Goal: Task Accomplishment & Management: Use online tool/utility

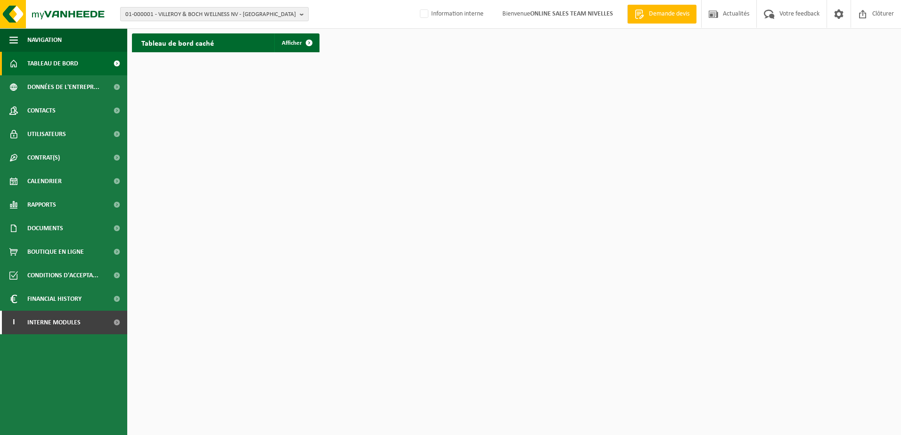
click at [153, 12] on span "01-000001 - VILLEROY & BOCH WELLNESS NV - [GEOGRAPHIC_DATA]" at bounding box center [210, 15] width 171 height 14
click at [212, 35] on input "text" at bounding box center [214, 30] width 184 height 12
paste input "T250001939398"
type input "T"
click at [178, 28] on input "text" at bounding box center [214, 30] width 184 height 12
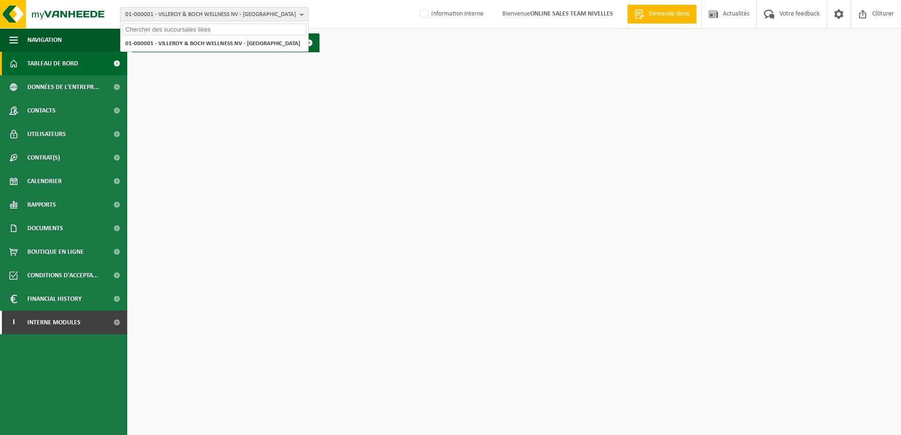
paste input "DECOENE BENOIT"
type input "DECOENE BENOIT"
click at [118, 320] on span at bounding box center [116, 323] width 21 height 24
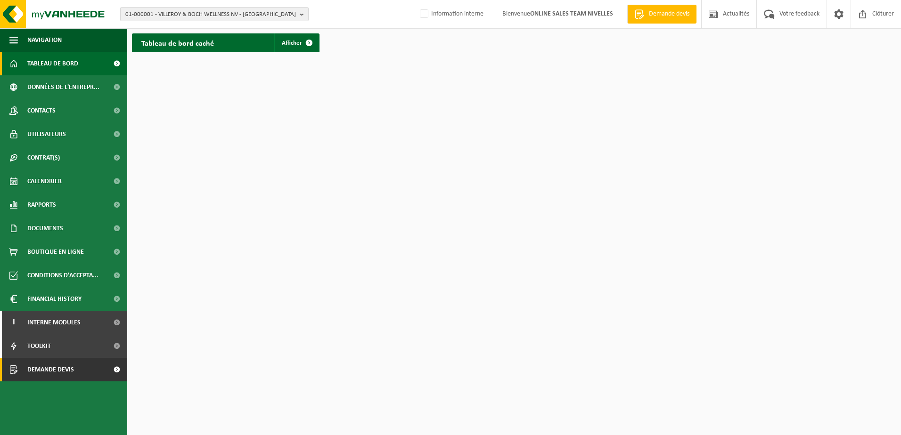
click at [116, 333] on span at bounding box center [116, 370] width 21 height 24
click at [123, 228] on span at bounding box center [116, 229] width 21 height 24
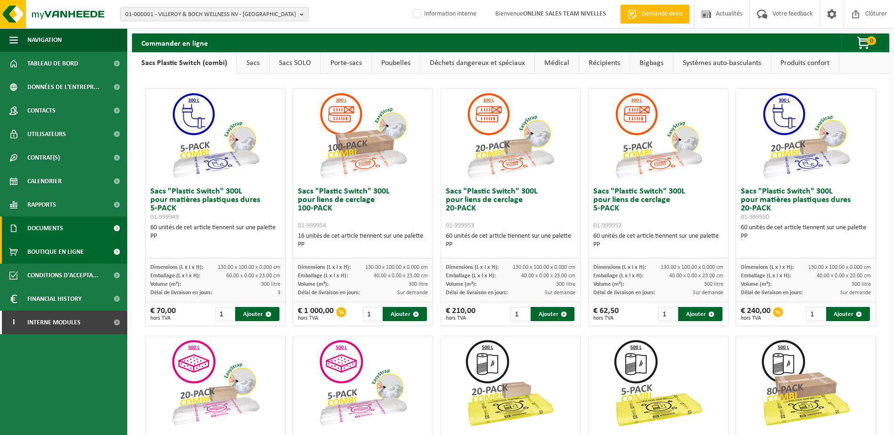
click at [120, 228] on span at bounding box center [116, 229] width 21 height 24
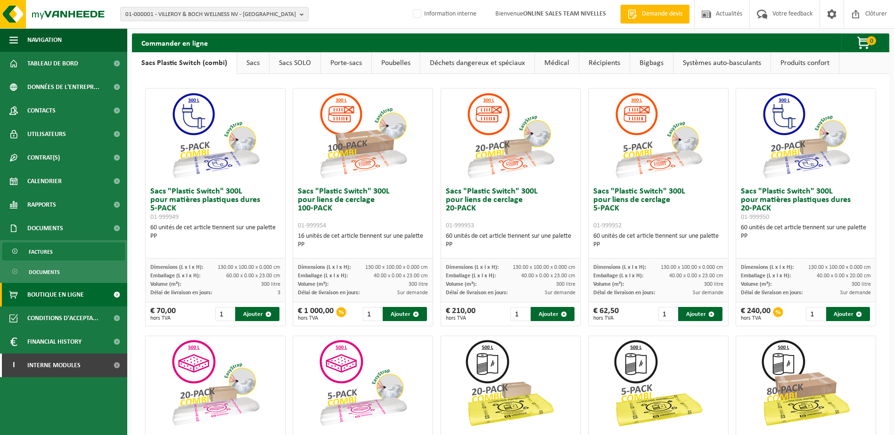
click at [59, 252] on link "Factures" at bounding box center [63, 252] width 122 height 18
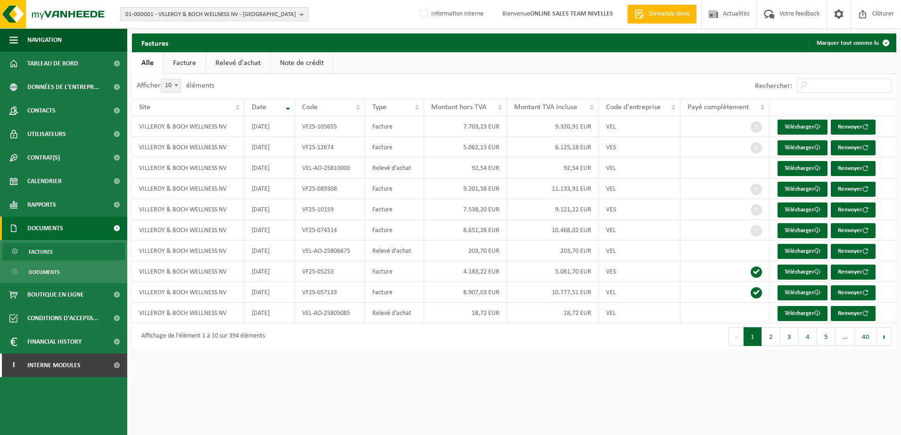
click at [281, 16] on span "01-000001 - VILLEROY & BOCH WELLNESS NV - [GEOGRAPHIC_DATA]" at bounding box center [210, 15] width 171 height 14
paste input "DECOENE BENOIT"
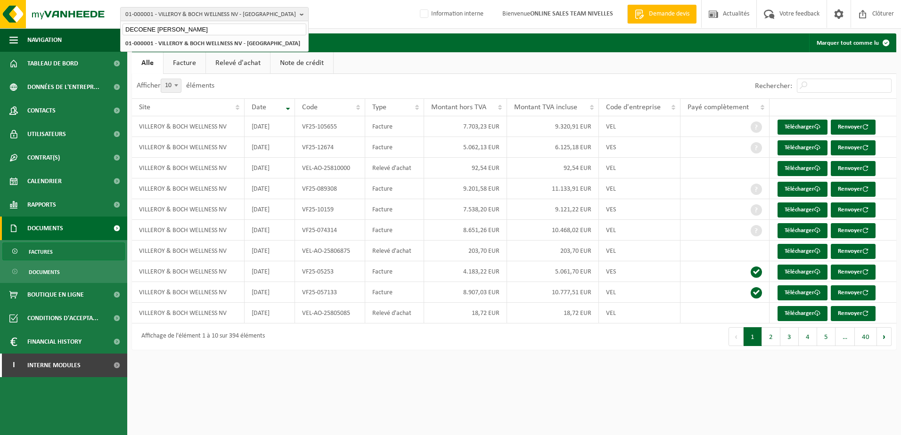
paste input "DECOENE BENOIT"
drag, startPoint x: 247, startPoint y: 28, endPoint x: 153, endPoint y: 28, distance: 94.2
click at [152, 28] on input "DECOENE BENOITDECOENE BENOIT" at bounding box center [214, 30] width 184 height 12
drag, startPoint x: 188, startPoint y: 30, endPoint x: -111, endPoint y: 34, distance: 299.2
click at [0, 34] on html "01-000001 - VILLEROY & BOCH WELLNESS NV - ROESELARE DECOEN 01-000001 - VILLEROY…" at bounding box center [450, 217] width 901 height 435
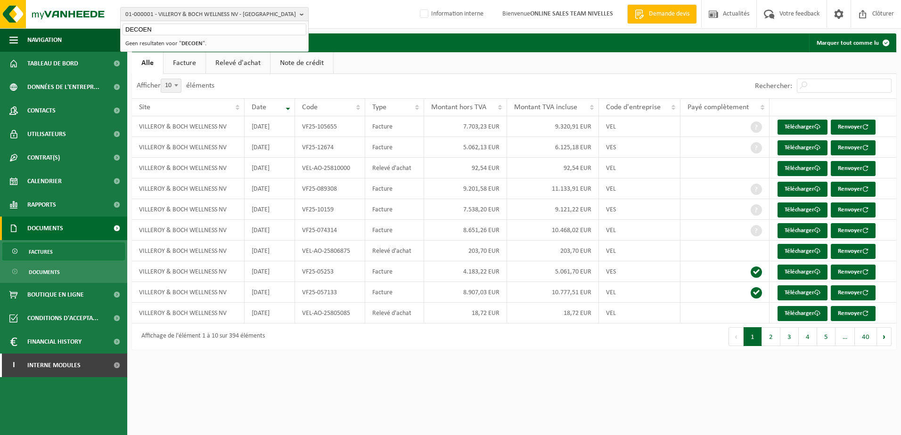
paste input "E BENOIT"
type input "DECOENE BENOIT"
drag, startPoint x: 222, startPoint y: 33, endPoint x: 88, endPoint y: 35, distance: 134.3
click at [88, 35] on div "01-000001 - VILLEROY & BOCH WELLNESS NV - ROESELARE DECOENE BENOIT 01-000001 - …" at bounding box center [450, 179] width 901 height 359
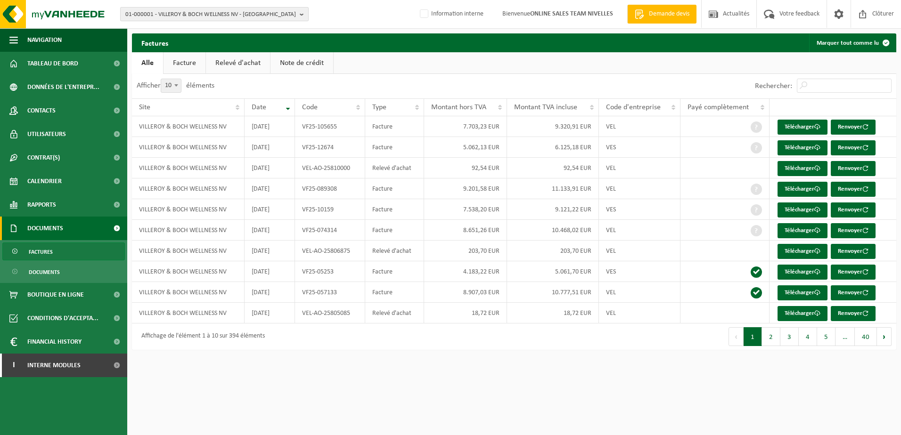
click at [301, 10] on b "button" at bounding box center [304, 14] width 8 height 13
click at [152, 30] on input "text" at bounding box center [214, 30] width 184 height 12
paste input "10-972017"
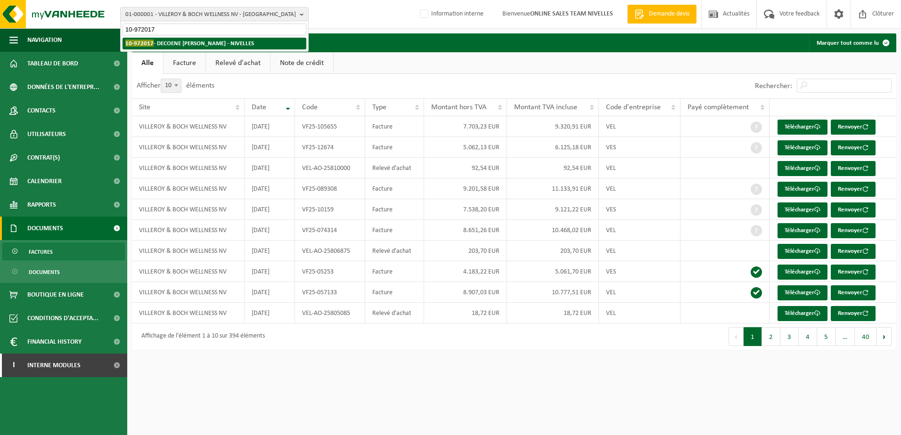
type input "10-972017"
drag, startPoint x: 174, startPoint y: 46, endPoint x: 174, endPoint y: 41, distance: 5.2
click at [174, 45] on strong "10-972017 - DECOENE BENOIT - NIVELLES" at bounding box center [189, 43] width 129 height 7
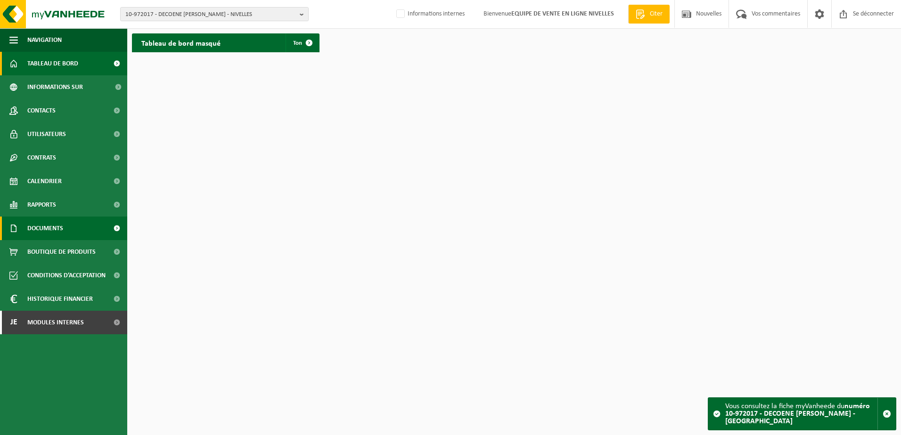
drag, startPoint x: 114, startPoint y: 223, endPoint x: 109, endPoint y: 225, distance: 4.9
click at [114, 223] on span at bounding box center [116, 229] width 21 height 24
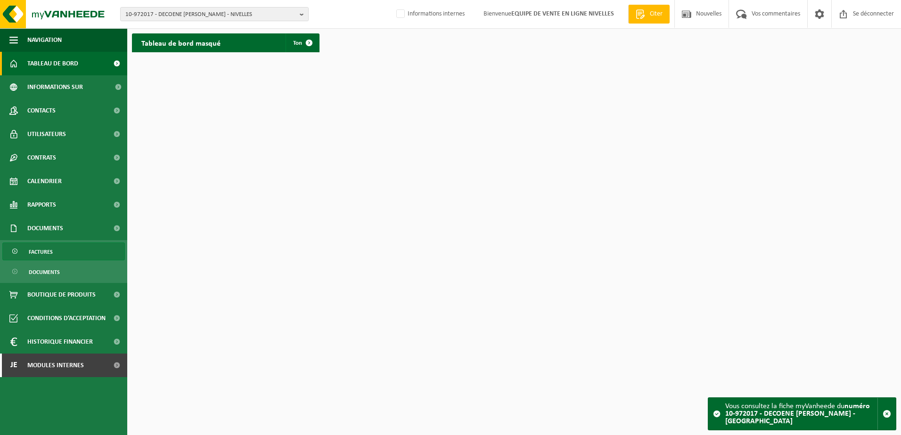
click at [81, 247] on link "Factures" at bounding box center [63, 252] width 122 height 18
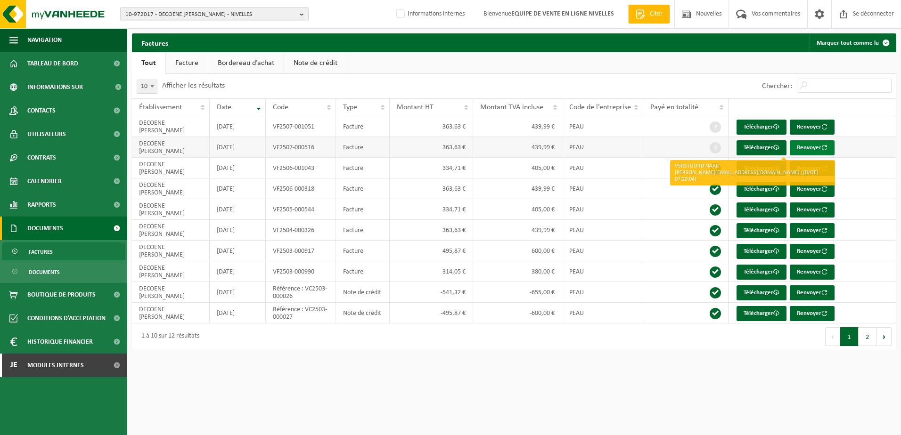
click at [813, 148] on font "Renvoyer" at bounding box center [809, 148] width 24 height 6
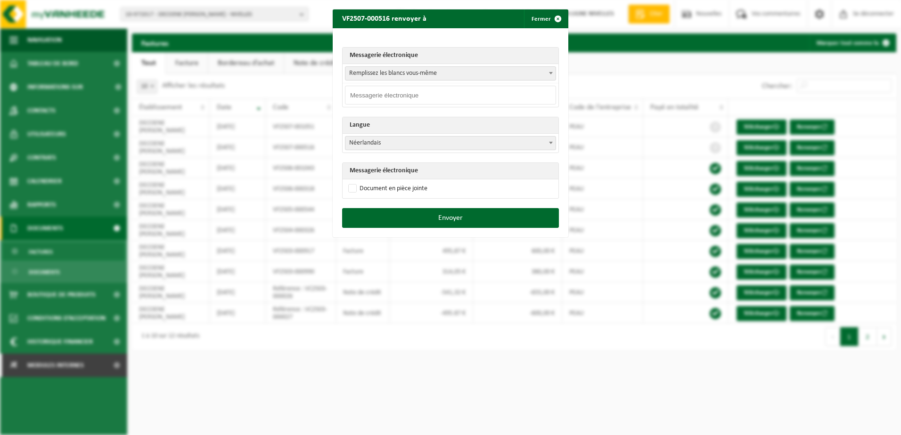
click at [525, 98] on input "email" at bounding box center [450, 95] width 211 height 19
paste input "benoit.decoene@gmail.com"
type input "benoit.decoene@gmail.com"
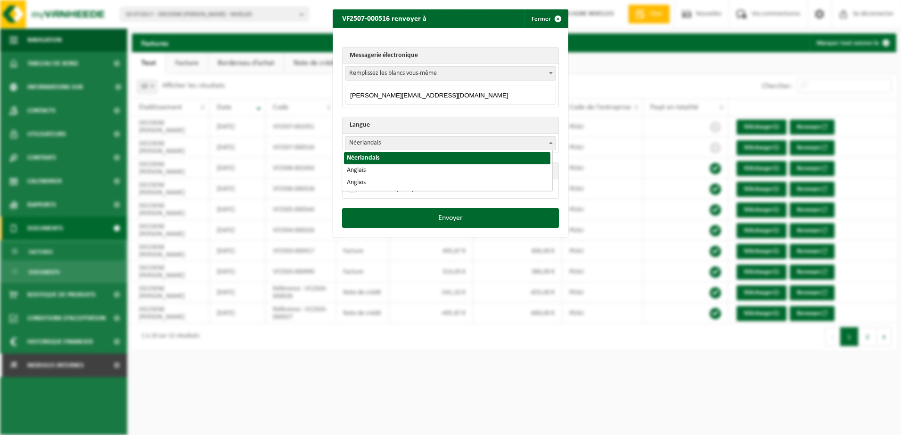
click at [546, 144] on span at bounding box center [550, 143] width 9 height 12
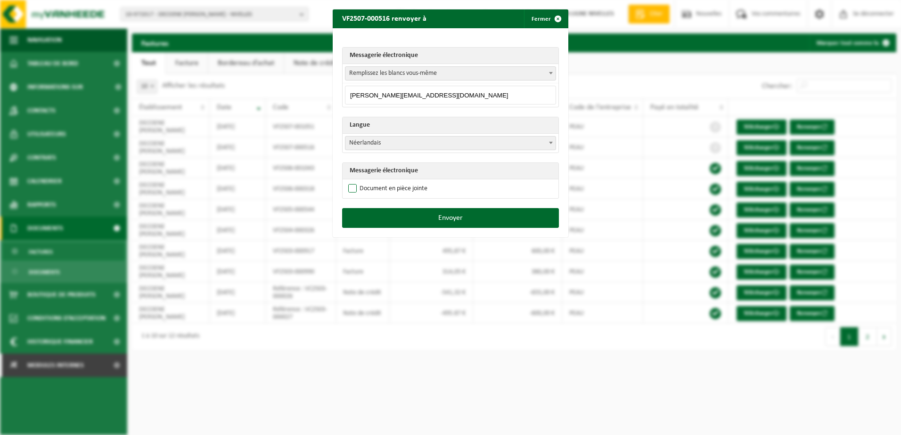
click at [409, 189] on label "Document en pièce jointe" at bounding box center [386, 189] width 81 height 14
click at [409, 182] on input "Document en pièce jointe" at bounding box center [462, 181] width 236 height 0
checkbox input "true"
click at [420, 217] on button "Envoyer" at bounding box center [450, 218] width 217 height 20
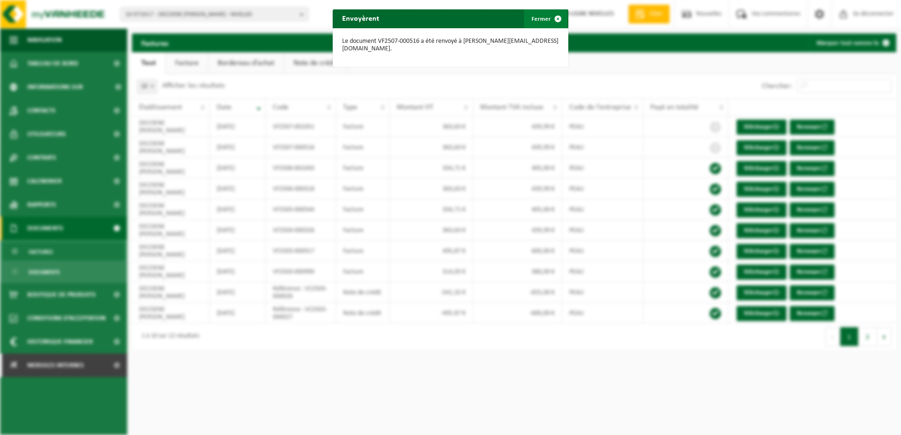
click at [559, 18] on span "button" at bounding box center [557, 18] width 19 height 19
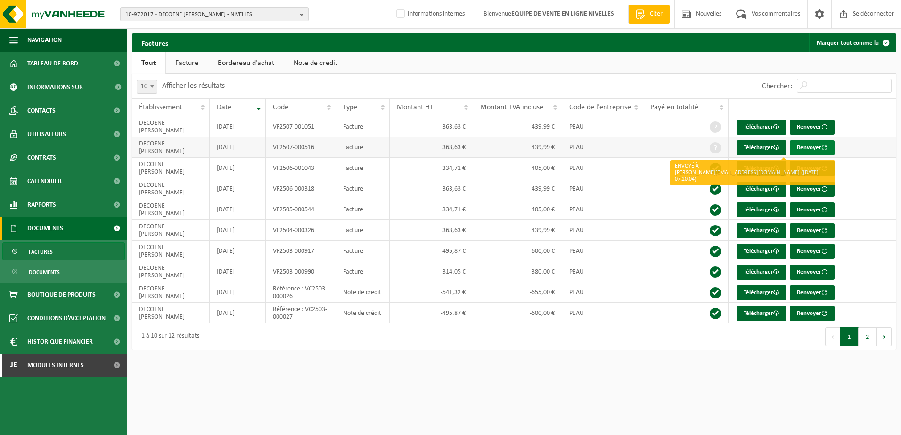
click at [808, 145] on font "Renvoyer" at bounding box center [809, 148] width 24 height 6
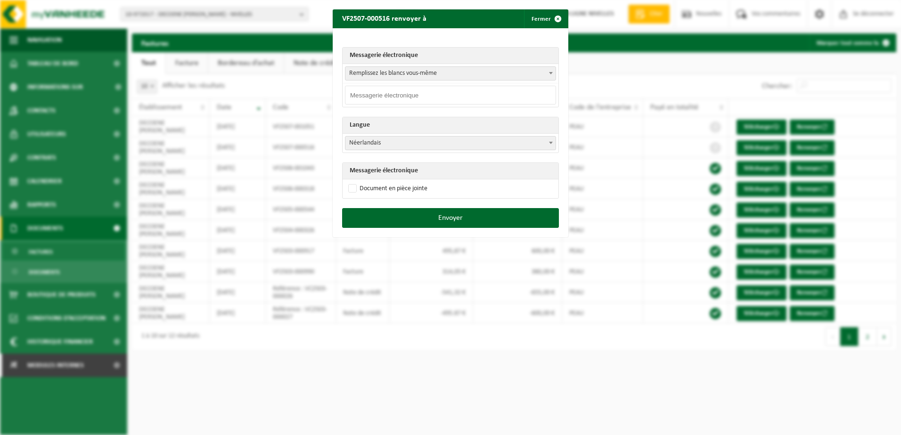
click at [504, 97] on input "email" at bounding box center [450, 95] width 211 height 19
paste input "benoit.decoene@gmail.com"
type input "benoit.decoene@gmail.com"
click at [397, 190] on label "Document en pièce jointe" at bounding box center [386, 189] width 81 height 14
click at [397, 182] on input "Document en pièce jointe" at bounding box center [462, 181] width 236 height 0
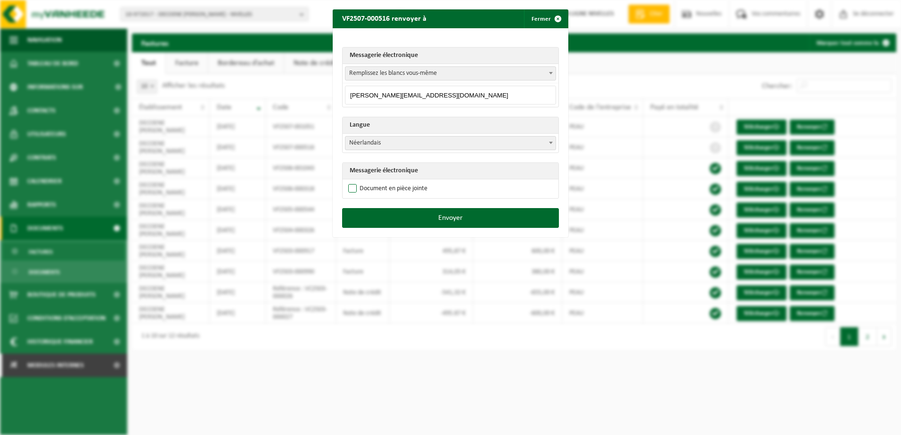
checkbox input "true"
click at [415, 223] on button "Envoyer" at bounding box center [450, 218] width 217 height 20
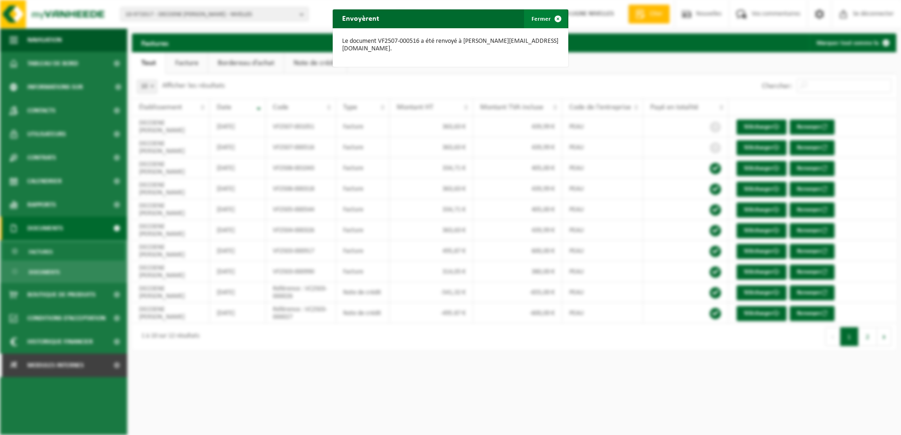
click at [553, 18] on span "button" at bounding box center [557, 18] width 19 height 19
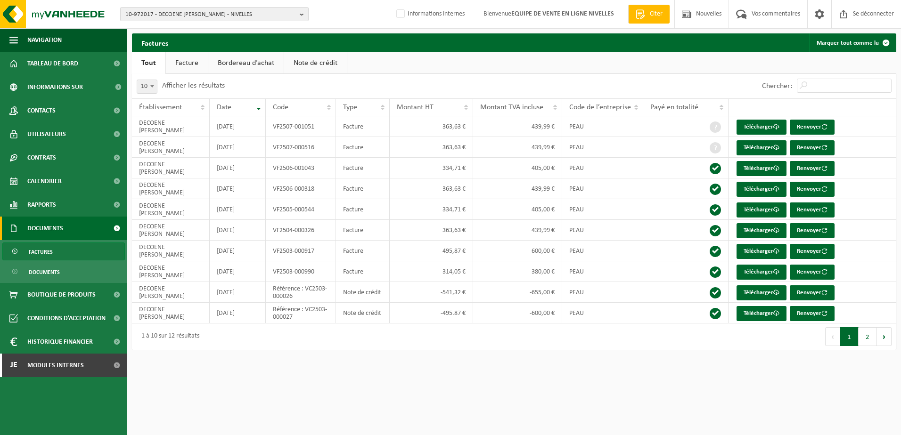
drag, startPoint x: 902, startPoint y: 203, endPoint x: 741, endPoint y: 73, distance: 206.7
click at [900, 138] on html "10-972017 - DECOENE BENOIT - NIVELLES 10-972017 - DECOENE BENOIT - NIVELLES Inf…" at bounding box center [450, 217] width 901 height 435
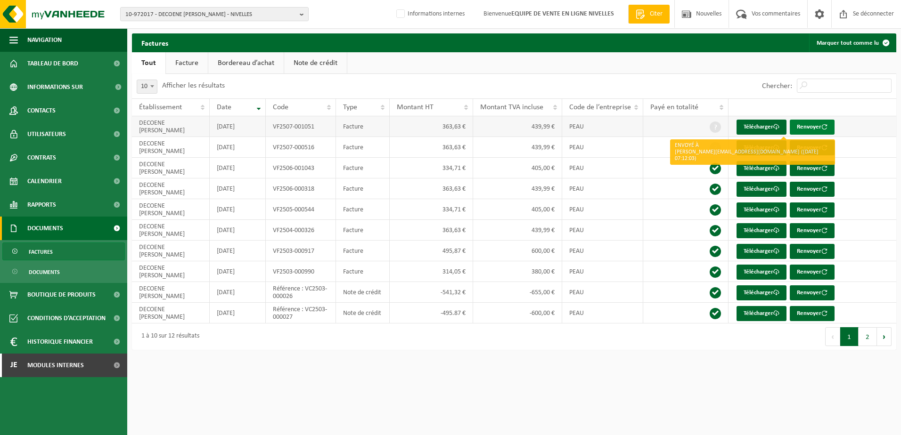
click at [829, 126] on button "Renvoyer" at bounding box center [812, 127] width 45 height 15
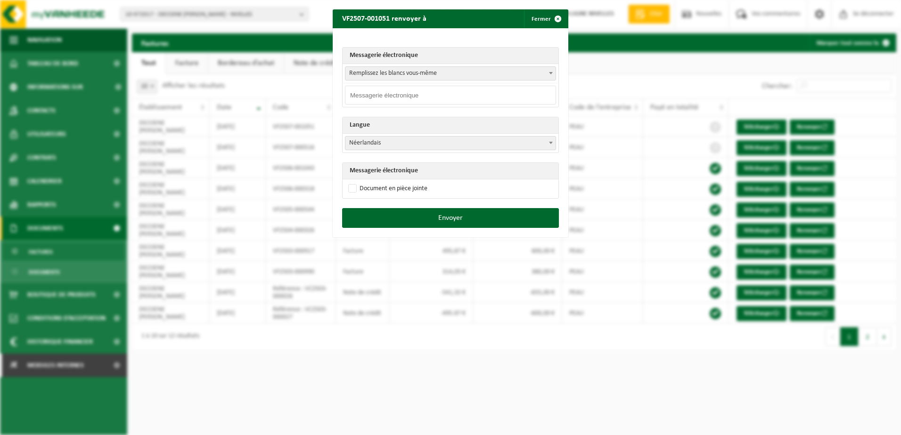
click at [399, 90] on input "email" at bounding box center [450, 95] width 211 height 19
type input "benoit.decoene@gmail.com"
click at [398, 189] on label "Document en pièce jointe" at bounding box center [386, 189] width 81 height 14
click at [398, 182] on input "Document en pièce jointe" at bounding box center [462, 181] width 236 height 0
checkbox input "true"
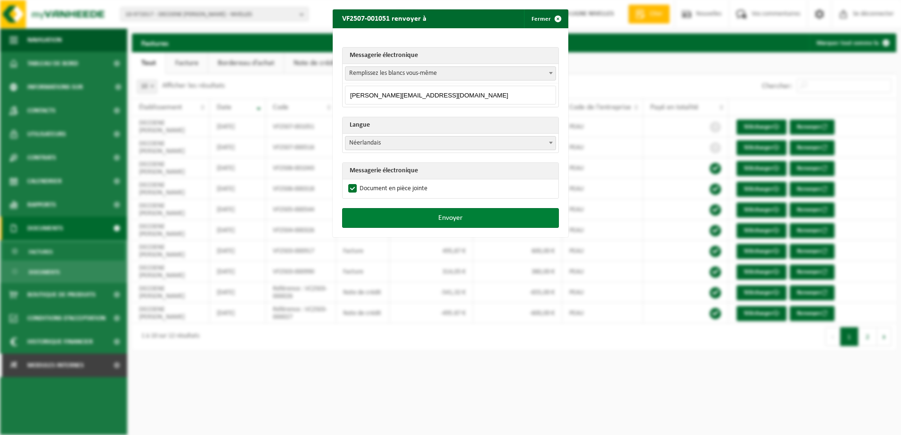
click at [407, 218] on button "Envoyer" at bounding box center [450, 218] width 217 height 20
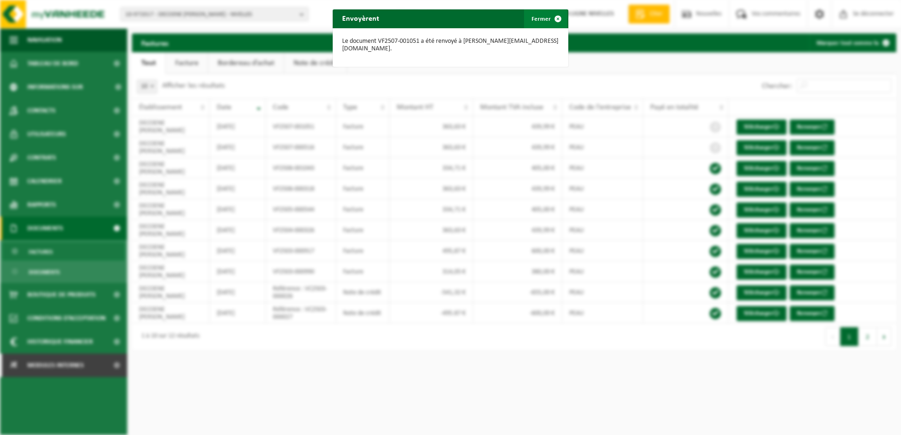
click at [549, 19] on span "button" at bounding box center [557, 18] width 19 height 19
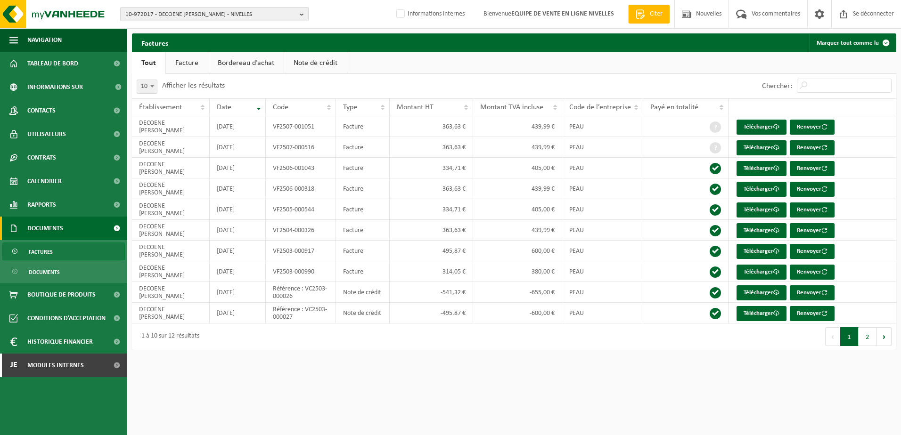
click at [252, 11] on span "10-972017 - DECOENE BENOIT - NIVELLES" at bounding box center [210, 15] width 171 height 14
click at [191, 30] on input "text" at bounding box center [214, 30] width 184 height 12
paste input "L'HERBAUDIERE ET FRERES SRL"
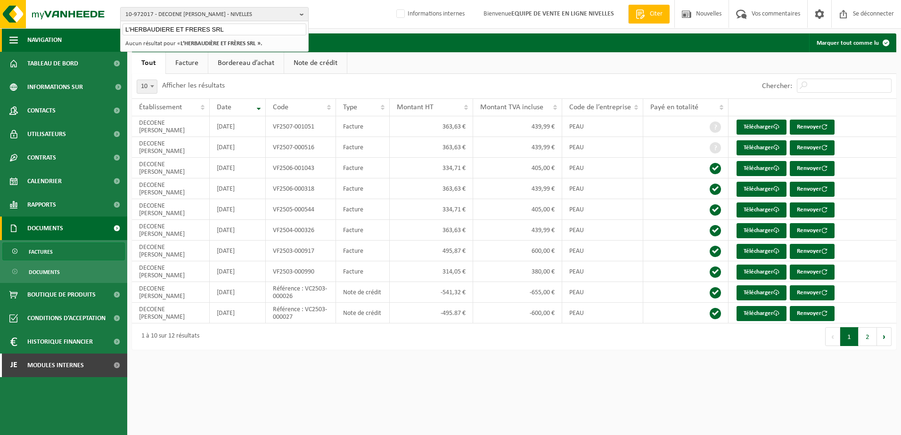
type input "L'HERBAUDIERE ET FRERES SRL"
drag, startPoint x: 225, startPoint y: 27, endPoint x: 47, endPoint y: 23, distance: 177.6
click at [47, 23] on div "10-972017 - DECOENE BENOIT - NIVELLES L'HERBAUDIERE ET FRERES SRL 10-972017 - D…" at bounding box center [450, 14] width 901 height 29
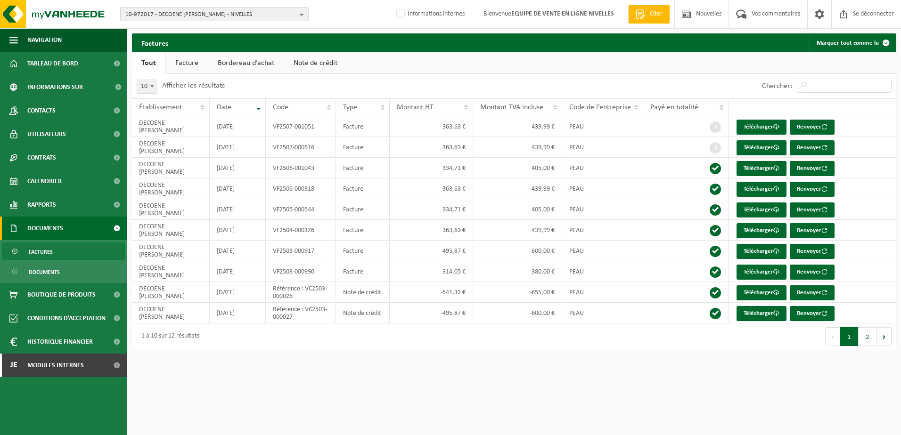
click at [304, 11] on b "button" at bounding box center [304, 14] width 8 height 13
click at [204, 31] on input "text" at bounding box center [214, 30] width 184 height 12
paste input "10-989309"
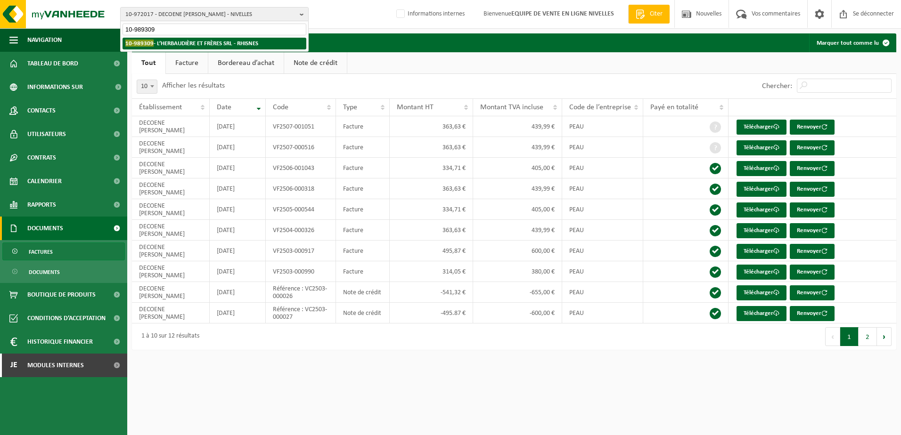
type input "10-989309"
click at [215, 45] on strong "10-989309 - L’HERBAUDIÈRE ET FRÈRES SRL - RHISNES" at bounding box center [191, 43] width 133 height 7
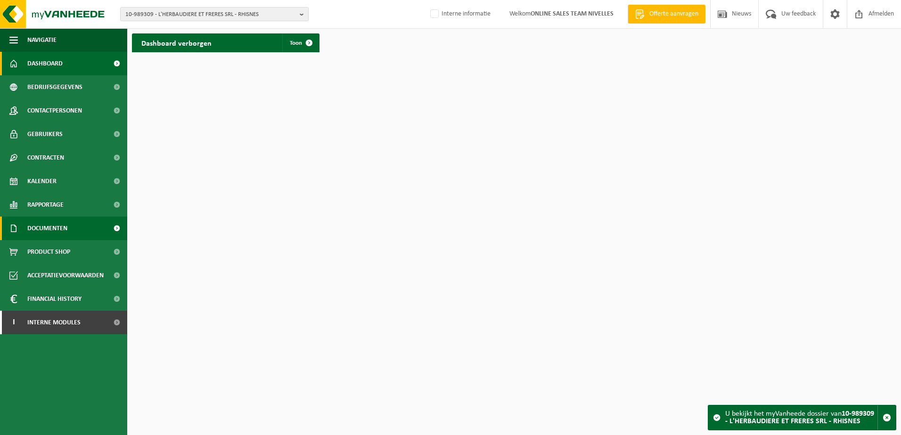
click at [121, 225] on span at bounding box center [116, 229] width 21 height 24
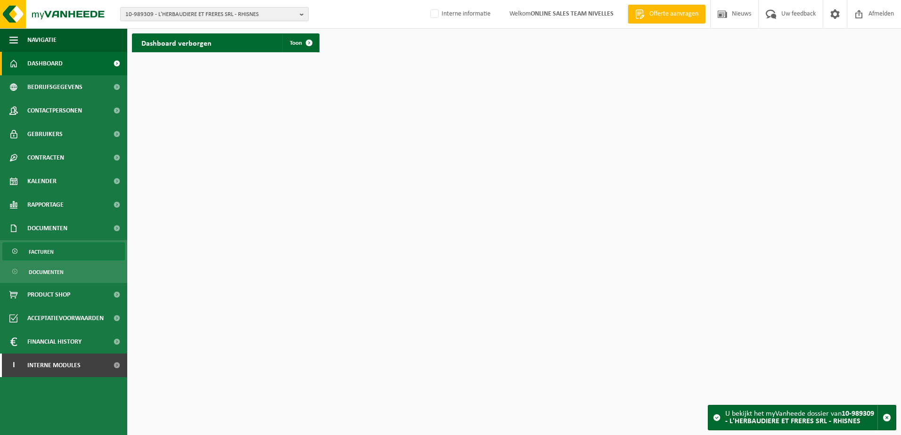
click at [56, 249] on link "Facturen" at bounding box center [63, 252] width 122 height 18
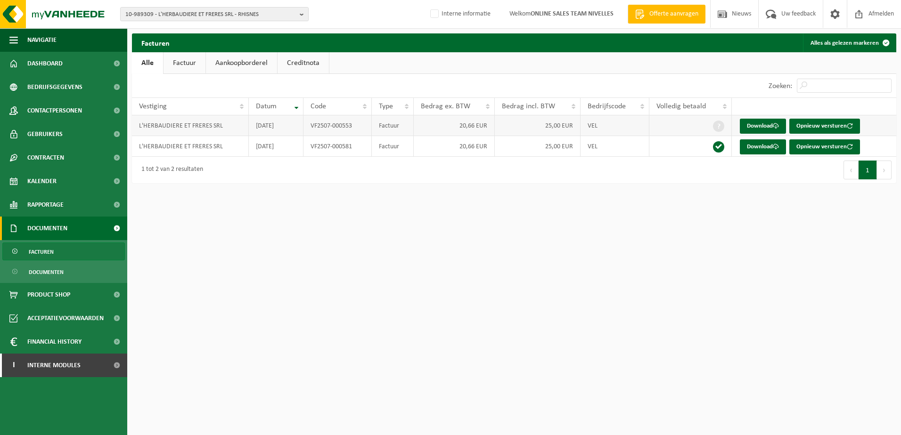
click at [312, 124] on td "VF2507-000553" at bounding box center [337, 125] width 68 height 21
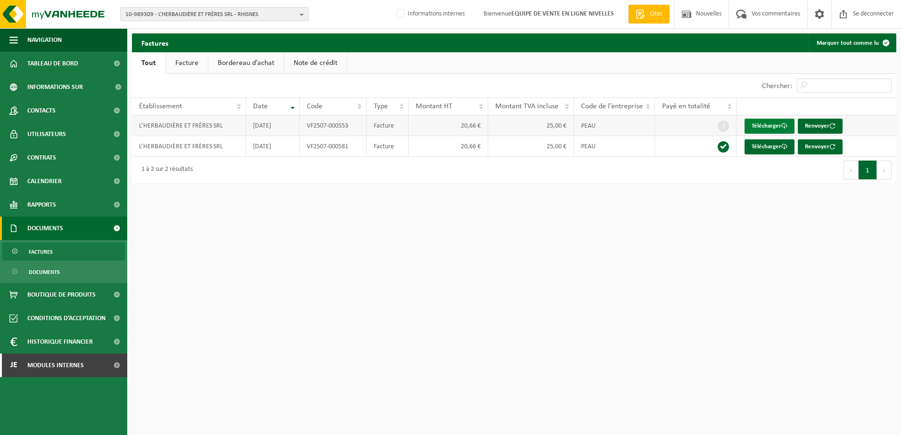
click at [789, 123] on link "Télécharger" at bounding box center [769, 126] width 50 height 15
